Goal: Task Accomplishment & Management: Use online tool/utility

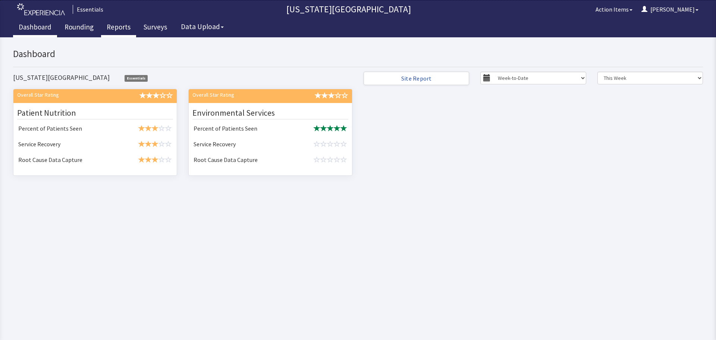
click at [121, 28] on link "Reports" at bounding box center [118, 28] width 35 height 19
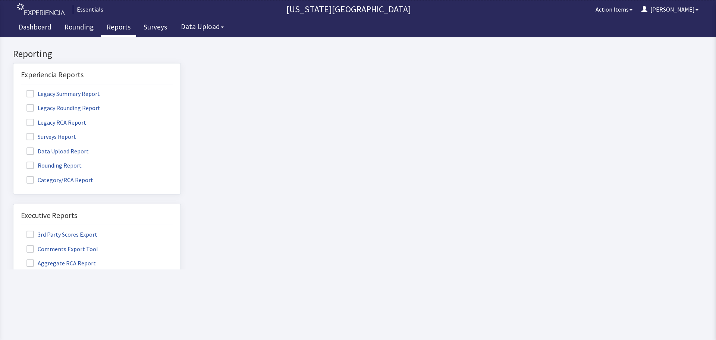
click at [32, 137] on span at bounding box center [29, 136] width 7 height 7
click at [13, 132] on input "Surveys Report" at bounding box center [13, 132] width 0 height 0
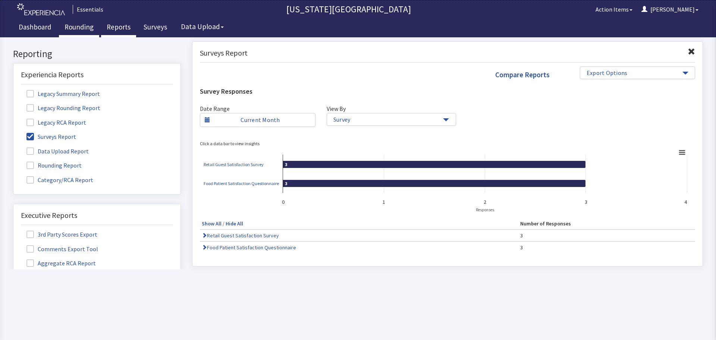
click at [82, 28] on link "Rounding" at bounding box center [79, 28] width 40 height 19
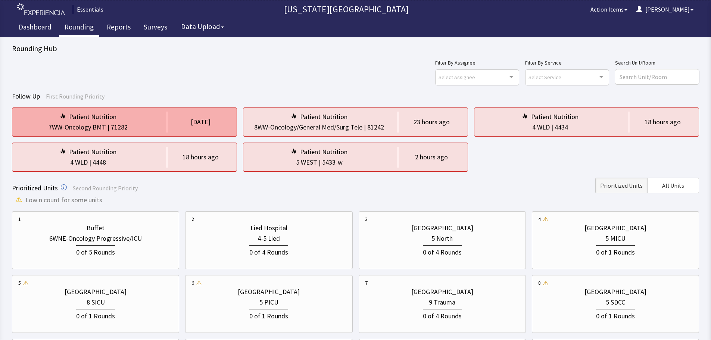
click at [135, 132] on div "7WW-Oncology BMT | 71282" at bounding box center [88, 127] width 140 height 10
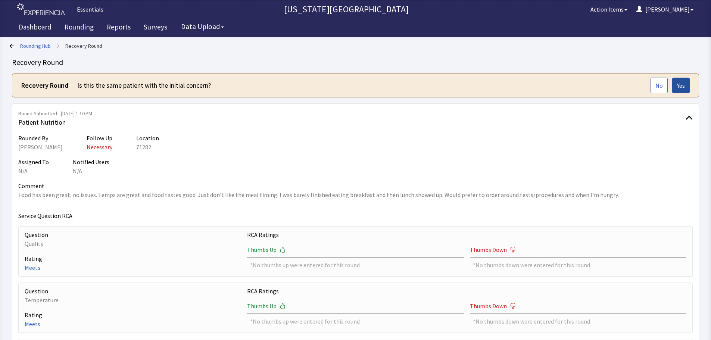
click at [678, 87] on span "Yes" at bounding box center [681, 85] width 8 height 9
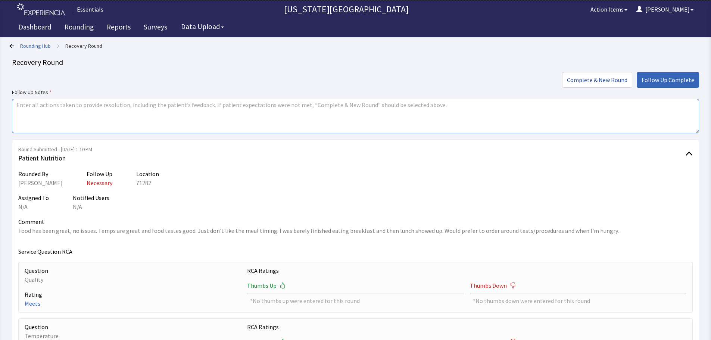
click at [87, 111] on textarea at bounding box center [355, 116] width 687 height 34
type textarea "S"
click at [397, 125] on textarea "Explained to patient yesterday that if he has a test/procedure coming up, he ca…" at bounding box center [355, 116] width 687 height 34
drag, startPoint x: 506, startPoint y: 104, endPoint x: 456, endPoint y: 107, distance: 50.1
click at [456, 107] on textarea "Explained to patient yesterday that if he has a test/procedure coming up, he ca…" at bounding box center [355, 116] width 687 height 34
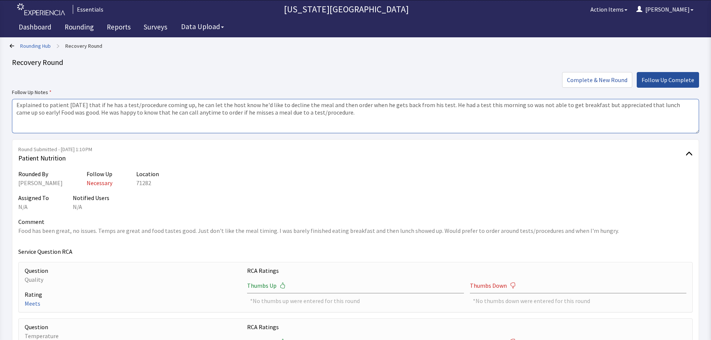
type textarea "Explained to patient yesterday that if he has a test/procedure coming up, he ca…"
click at [646, 82] on span "Follow Up Complete" at bounding box center [667, 79] width 53 height 9
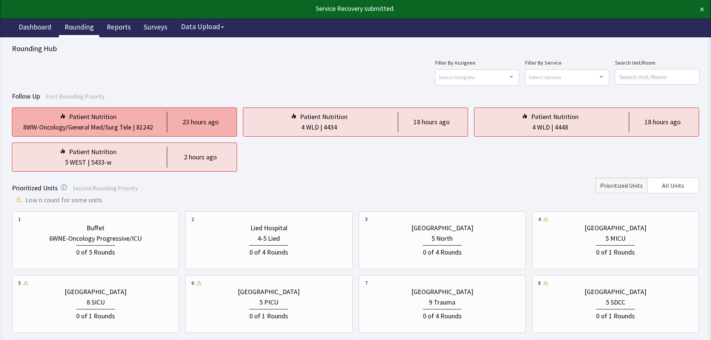
click at [187, 130] on div "23 hours ago" at bounding box center [199, 122] width 64 height 21
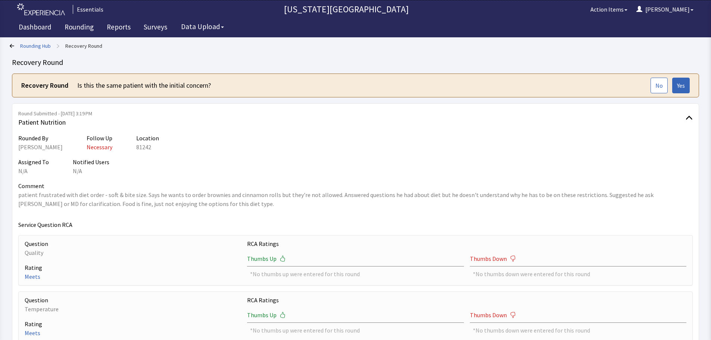
click at [325, 182] on p "Comment" at bounding box center [355, 185] width 674 height 9
click at [73, 20] on link "Rounding" at bounding box center [79, 28] width 40 height 19
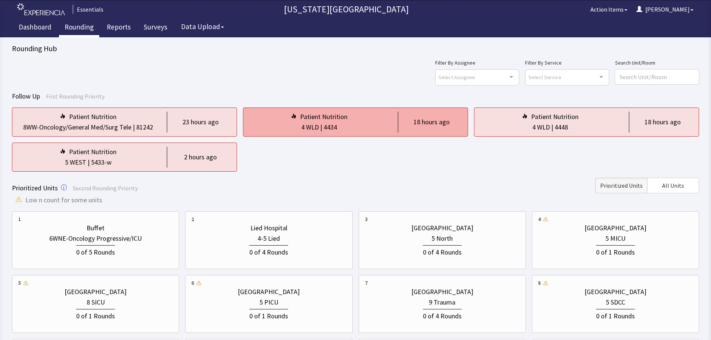
click at [381, 125] on div "4 WLD | 4434" at bounding box center [319, 127] width 140 height 10
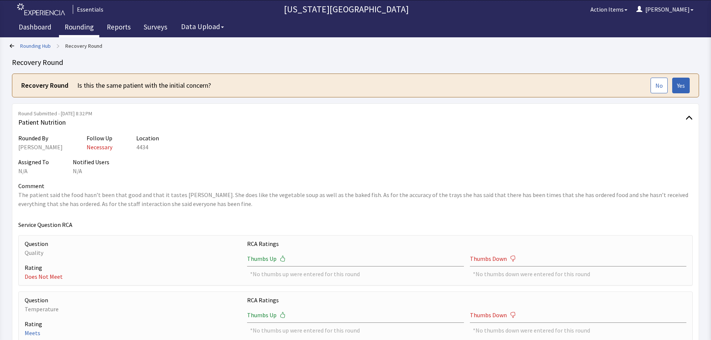
click at [70, 27] on link "Rounding" at bounding box center [79, 28] width 40 height 19
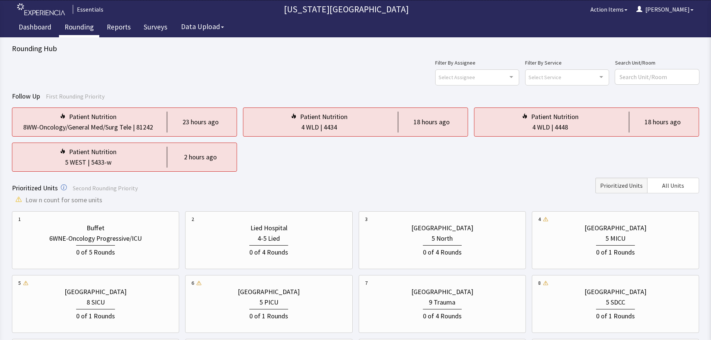
click at [314, 54] on div "Rounding Hub Filter By Assignee Select Assignee Clear Selection Cherylyn Giffor…" at bounding box center [355, 315] width 687 height 545
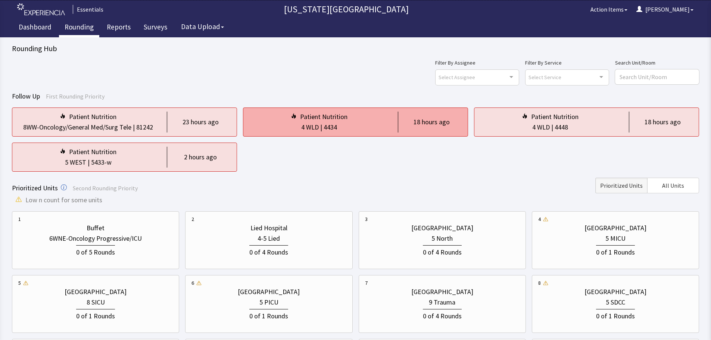
click at [368, 135] on div "Patient Nutrition 4 WLD | 4434 18 hours ago" at bounding box center [355, 121] width 225 height 29
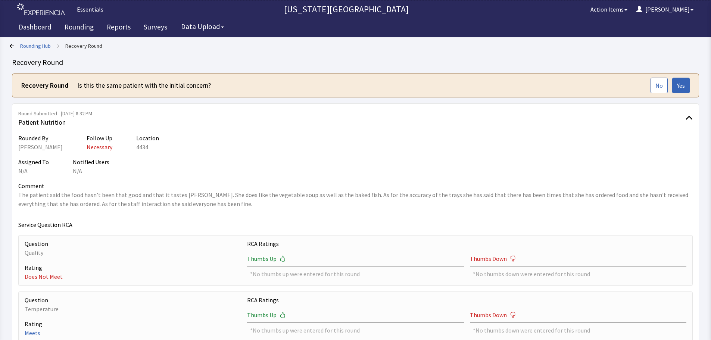
drag, startPoint x: 177, startPoint y: 182, endPoint x: 159, endPoint y: 170, distance: 22.2
click at [177, 182] on p "Comment" at bounding box center [355, 185] width 674 height 9
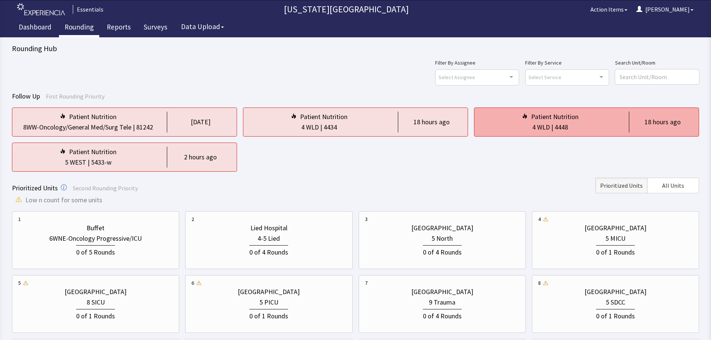
click at [591, 132] on div "4 WLD | 4448" at bounding box center [550, 127] width 140 height 10
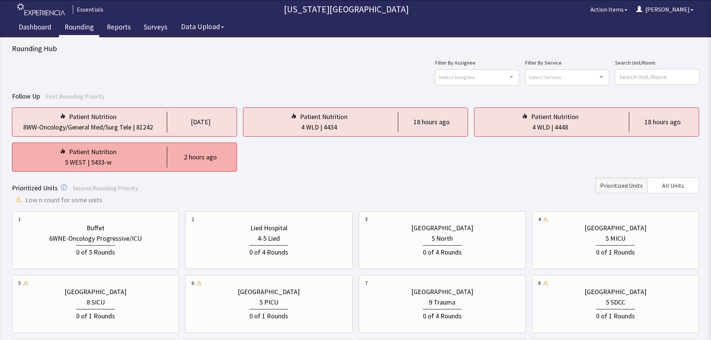
click at [182, 162] on div "2 hours ago" at bounding box center [199, 157] width 64 height 21
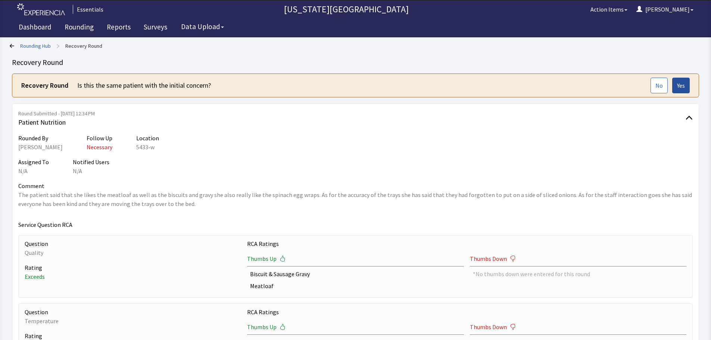
click at [683, 85] on span "Yes" at bounding box center [681, 85] width 8 height 9
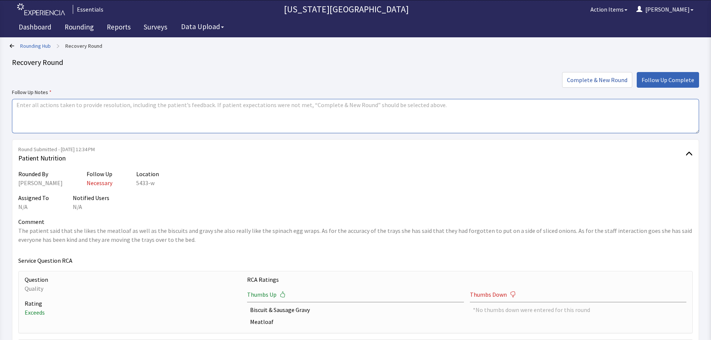
click at [181, 123] on textarea at bounding box center [355, 116] width 687 height 34
type textarea "Accuracy was better today. patient appreciated the follow up"
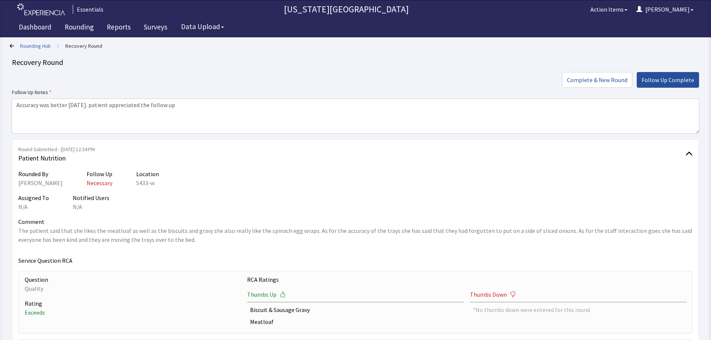
click at [650, 78] on span "Follow Up Complete" at bounding box center [667, 79] width 53 height 9
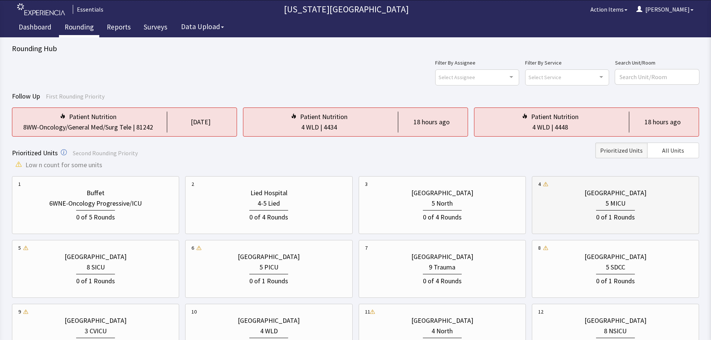
click at [659, 200] on div "5 MICU" at bounding box center [615, 203] width 154 height 10
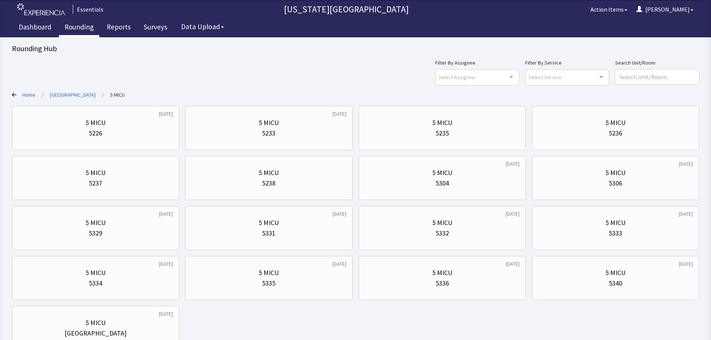
click at [81, 95] on link "[GEOGRAPHIC_DATA]" at bounding box center [73, 94] width 46 height 7
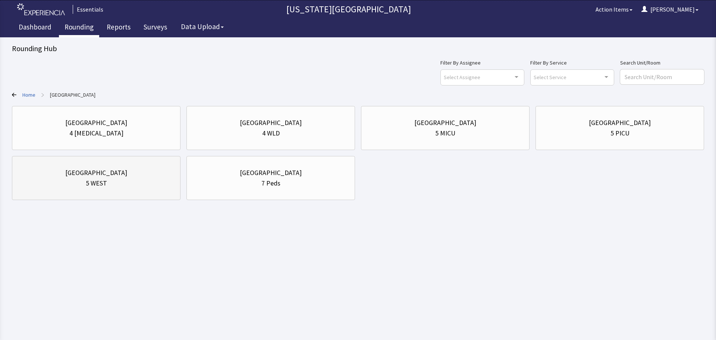
click at [106, 188] on div "5 WEST" at bounding box center [96, 183] width 21 height 10
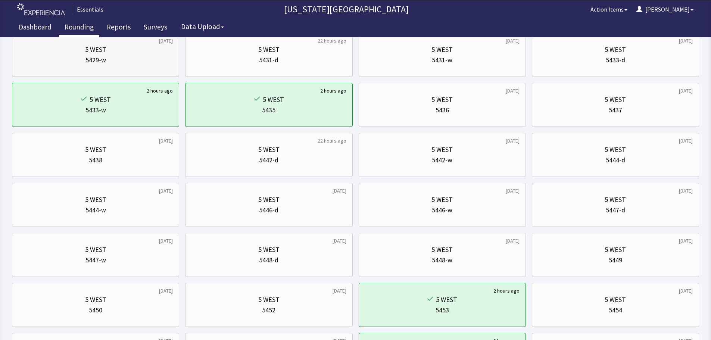
scroll to position [123, 0]
